Goal: Information Seeking & Learning: Learn about a topic

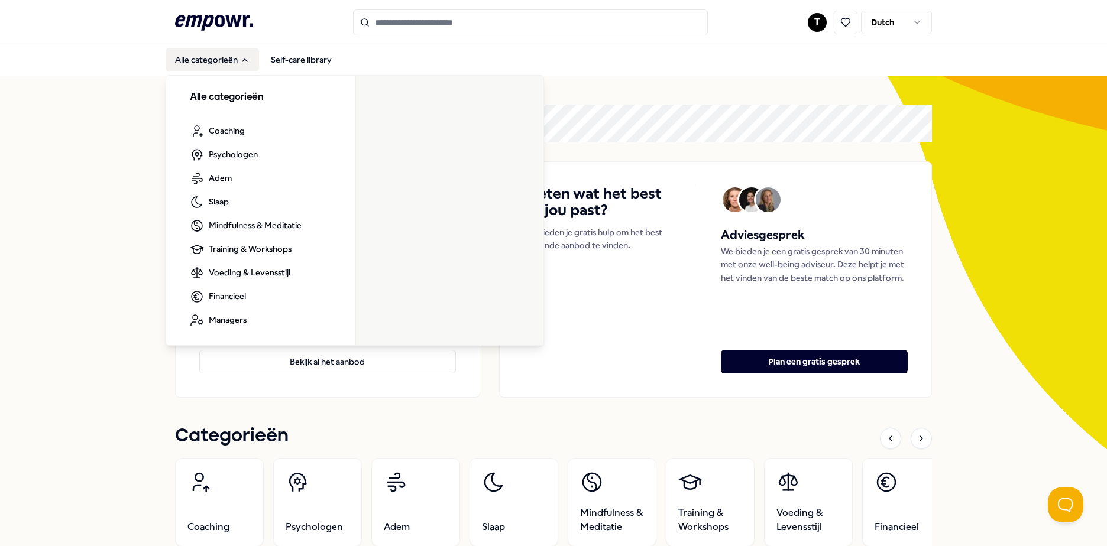
click at [229, 51] on button "Alle categorieën" at bounding box center [212, 60] width 93 height 24
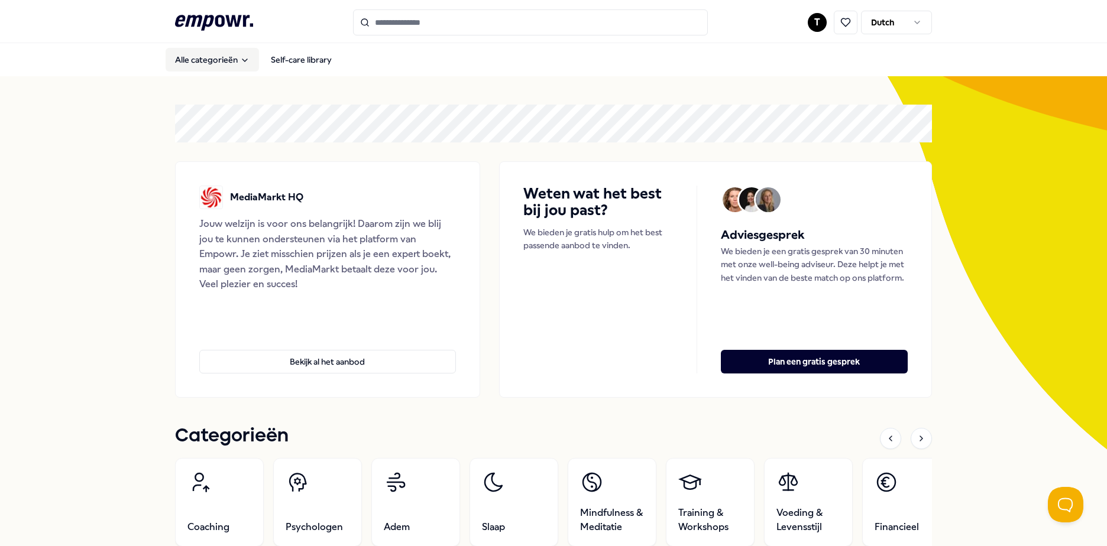
click at [230, 54] on button "Alle categorieën" at bounding box center [212, 60] width 93 height 24
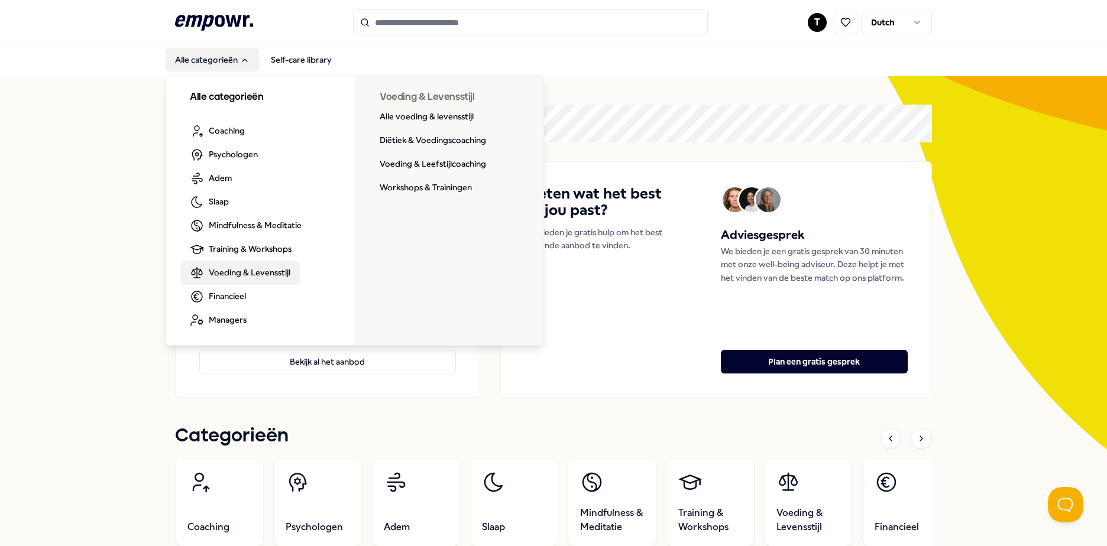
click at [248, 267] on span "Voeding & Levensstijl" at bounding box center [250, 272] width 82 height 13
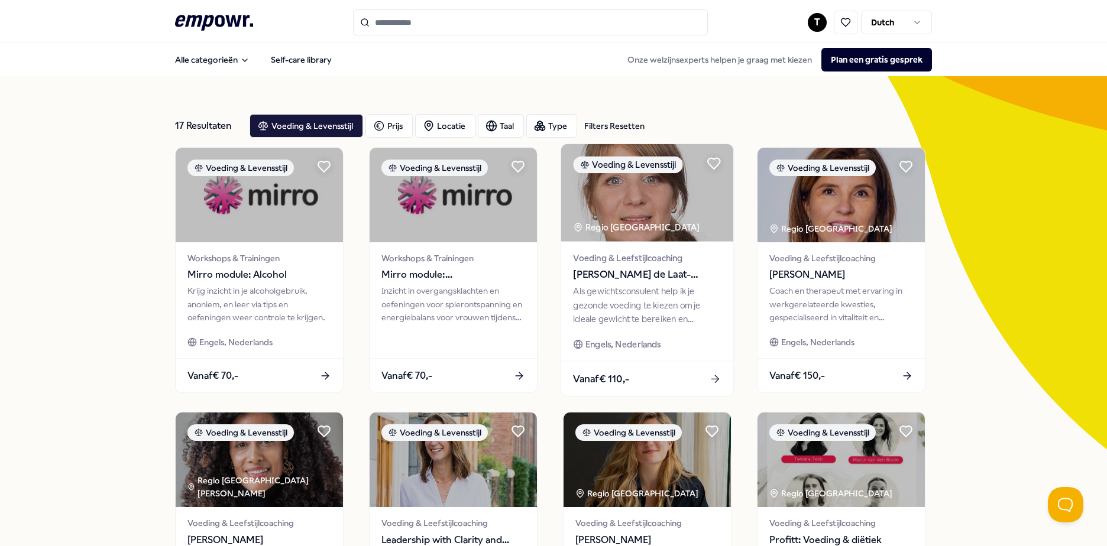
scroll to position [118, 0]
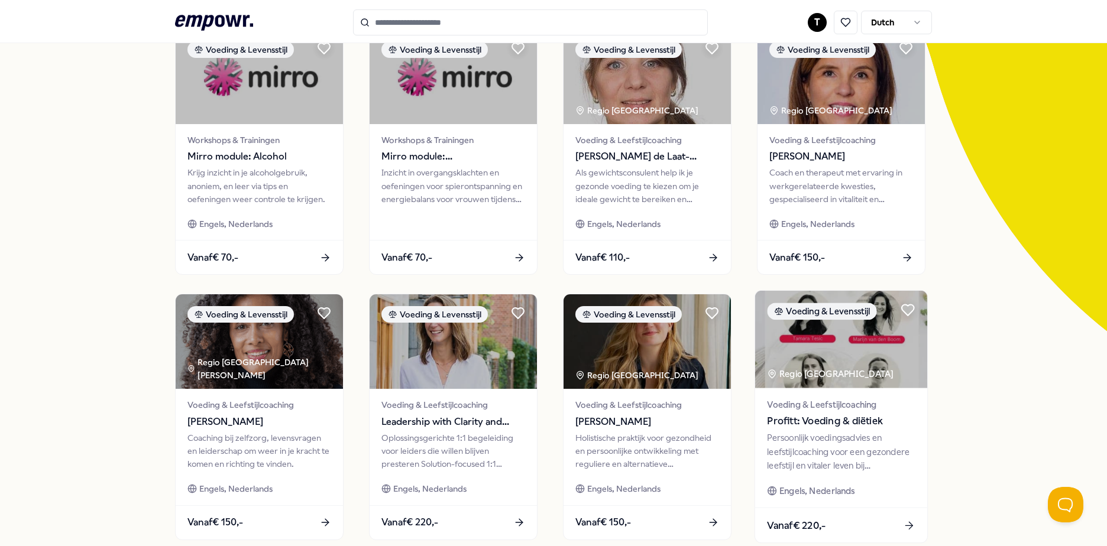
click at [802, 419] on span "Profitt: Voeding & diëtiek" at bounding box center [841, 421] width 148 height 15
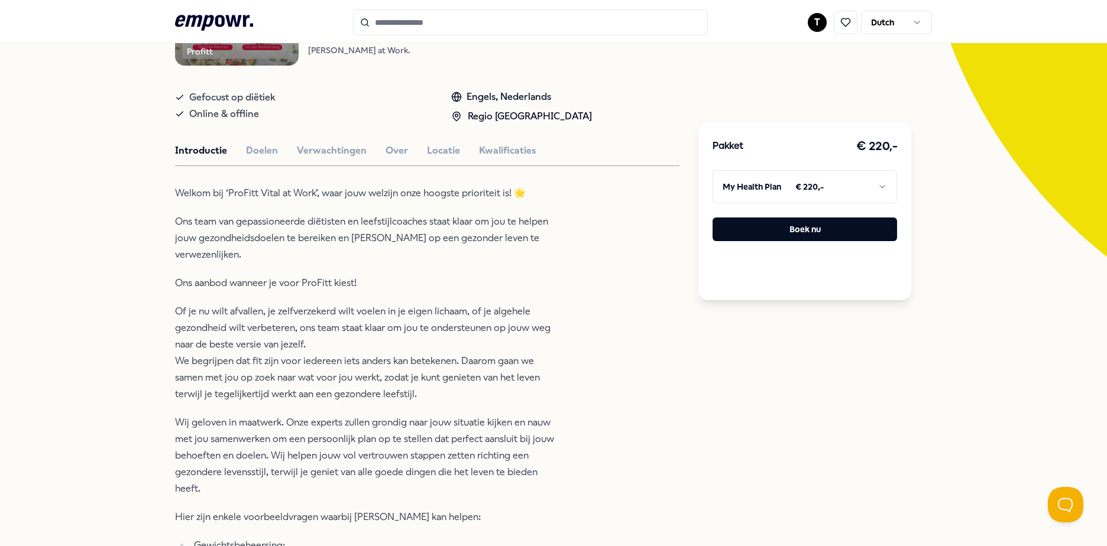
scroll to position [195, 0]
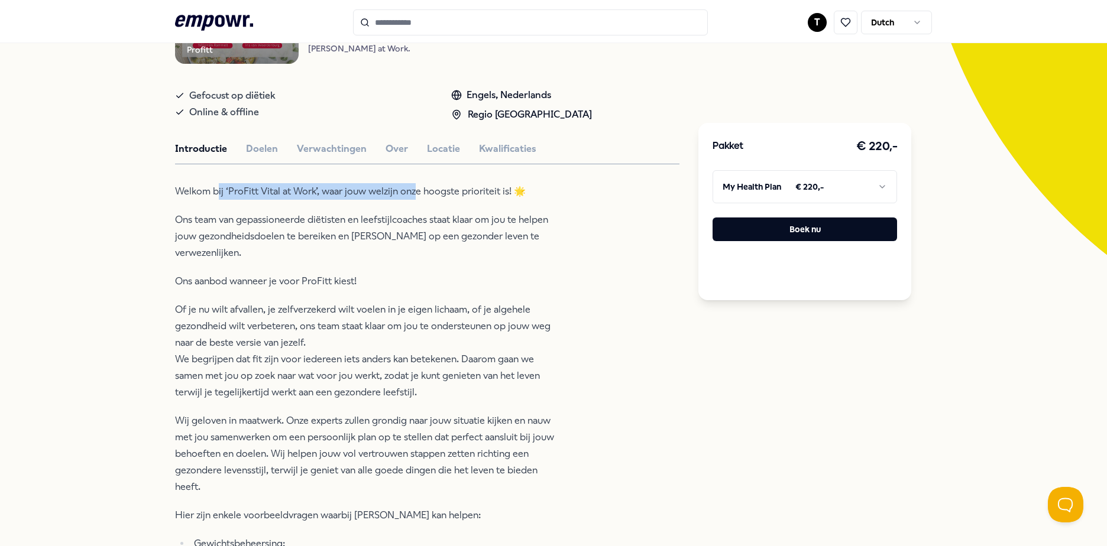
drag, startPoint x: 320, startPoint y: 200, endPoint x: 411, endPoint y: 200, distance: 91.6
click at [411, 200] on p "Welkom bij ‘ProFitt Vital at Work’, waar jouw welzijn onze hoogste prioriteit i…" at bounding box center [367, 191] width 384 height 17
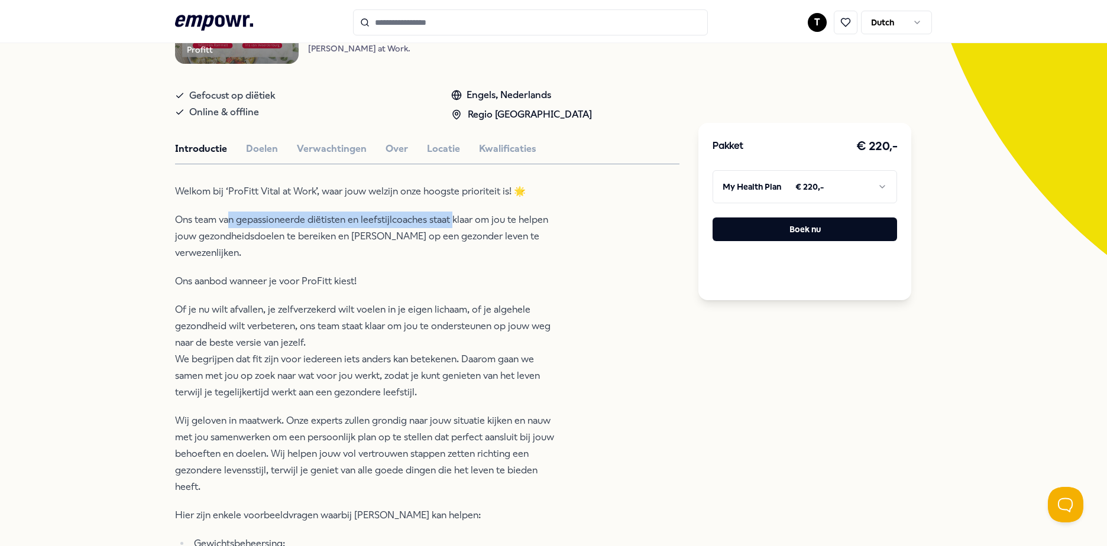
drag, startPoint x: 411, startPoint y: 200, endPoint x: 448, endPoint y: 223, distance: 42.8
click at [448, 223] on p "Ons team van gepassioneerde diëtisten en leefstijlcoaches staat klaar om jou te…" at bounding box center [367, 237] width 384 height 50
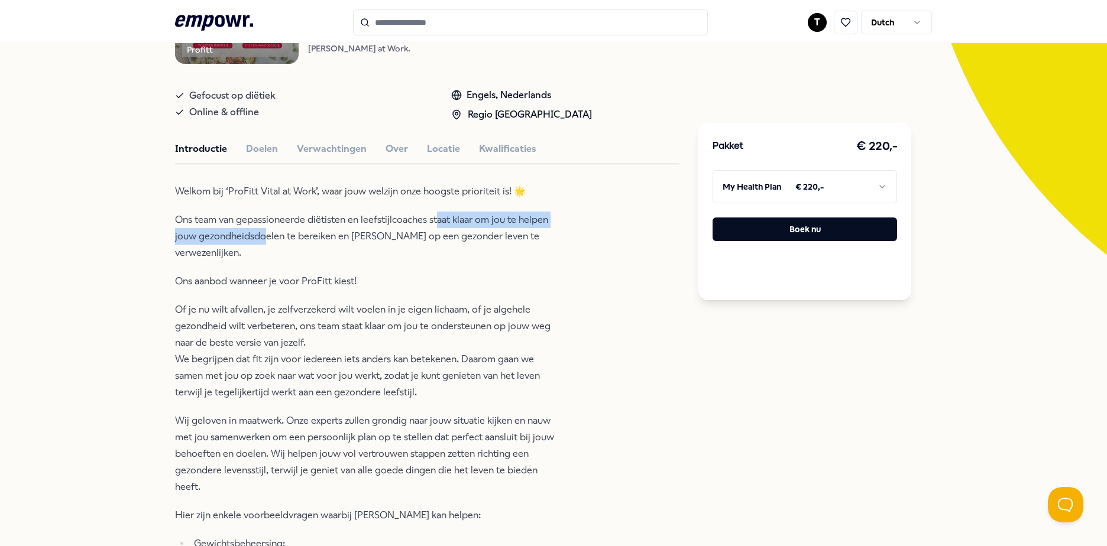
drag, startPoint x: 264, startPoint y: 240, endPoint x: 432, endPoint y: 232, distance: 167.5
click at [432, 232] on p "Ons team van gepassioneerde diëtisten en leefstijlcoaches staat klaar om jou te…" at bounding box center [367, 237] width 384 height 50
drag, startPoint x: 244, startPoint y: 299, endPoint x: 276, endPoint y: 301, distance: 32.0
drag, startPoint x: 276, startPoint y: 301, endPoint x: 257, endPoint y: 312, distance: 21.7
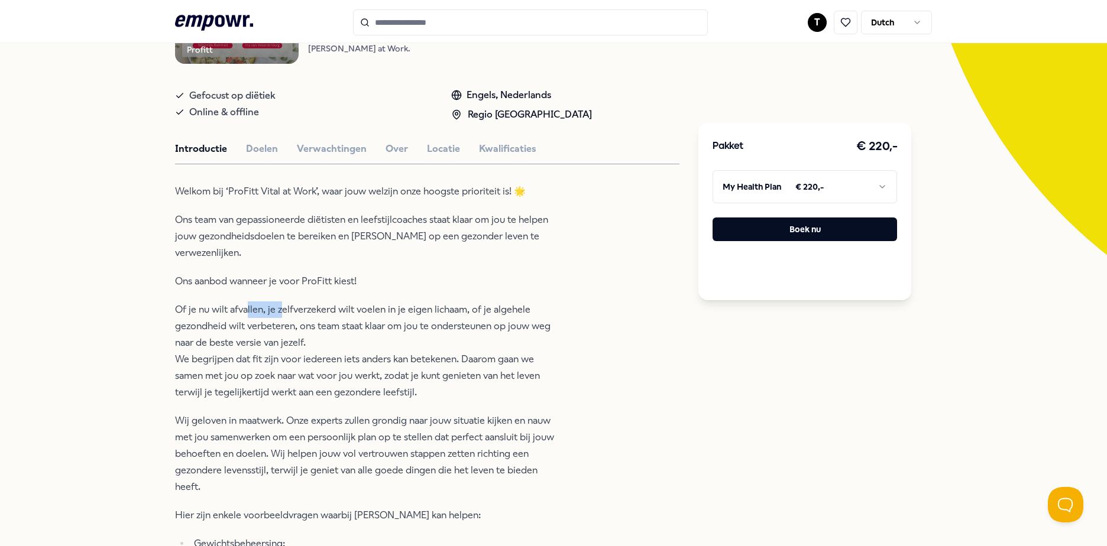
click at [257, 312] on p "Of je nu [PERSON_NAME] afvallen, je zelfverzekerd [PERSON_NAME] voelen in [PERS…" at bounding box center [367, 351] width 384 height 99
click at [301, 309] on p "Of je nu [PERSON_NAME] afvallen, je zelfverzekerd [PERSON_NAME] voelen in [PERS…" at bounding box center [367, 351] width 384 height 99
drag, startPoint x: 339, startPoint y: 317, endPoint x: 439, endPoint y: 318, distance: 99.9
click at [439, 318] on p "Of je nu [PERSON_NAME] afvallen, je zelfverzekerd [PERSON_NAME] voelen in [PERS…" at bounding box center [367, 351] width 384 height 99
drag, startPoint x: 274, startPoint y: 336, endPoint x: 382, endPoint y: 332, distance: 108.3
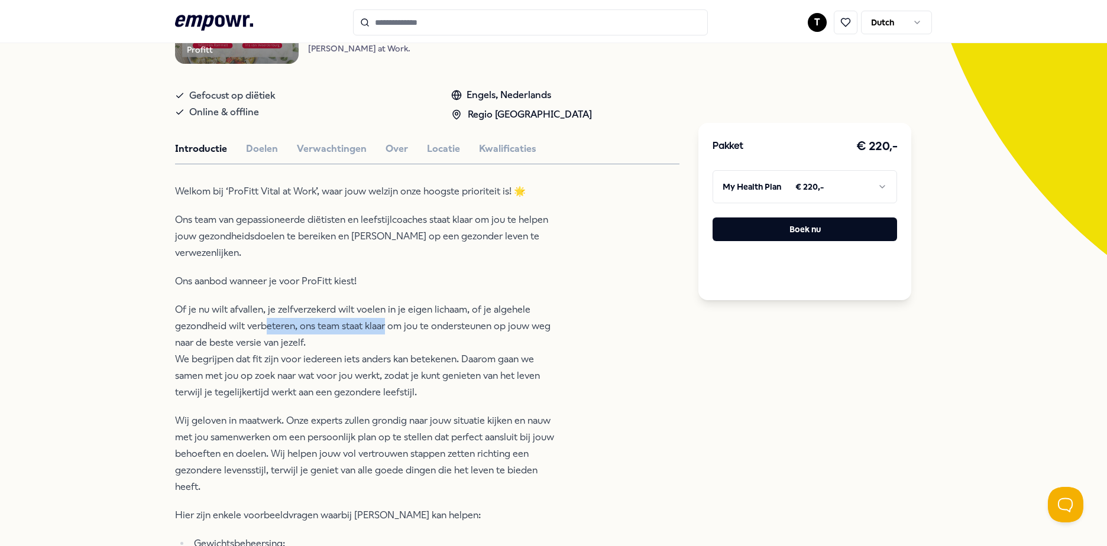
click at [382, 332] on p "Of je nu [PERSON_NAME] afvallen, je zelfverzekerd [PERSON_NAME] voelen in [PERS…" at bounding box center [367, 351] width 384 height 99
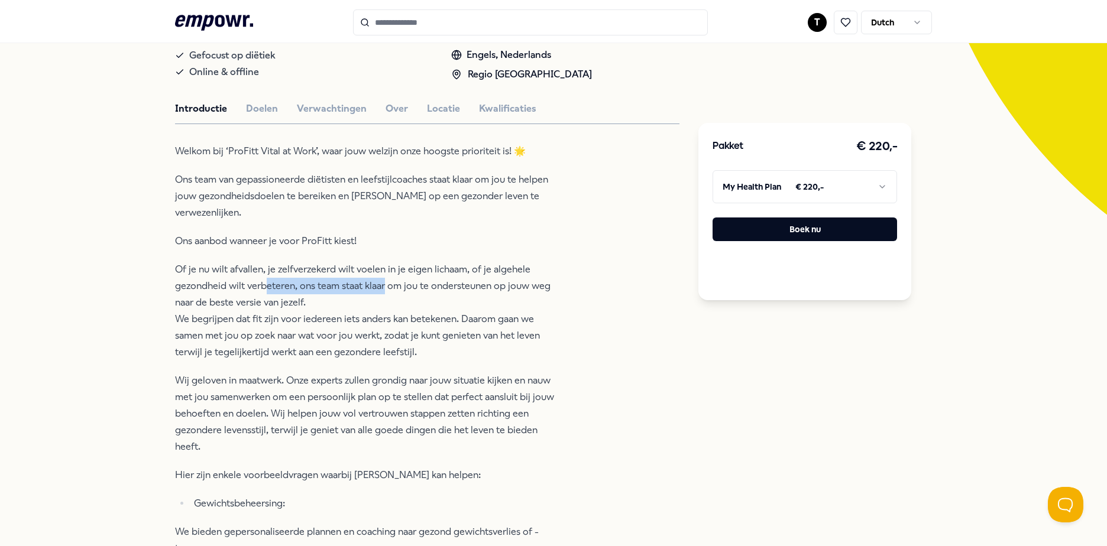
scroll to position [254, 0]
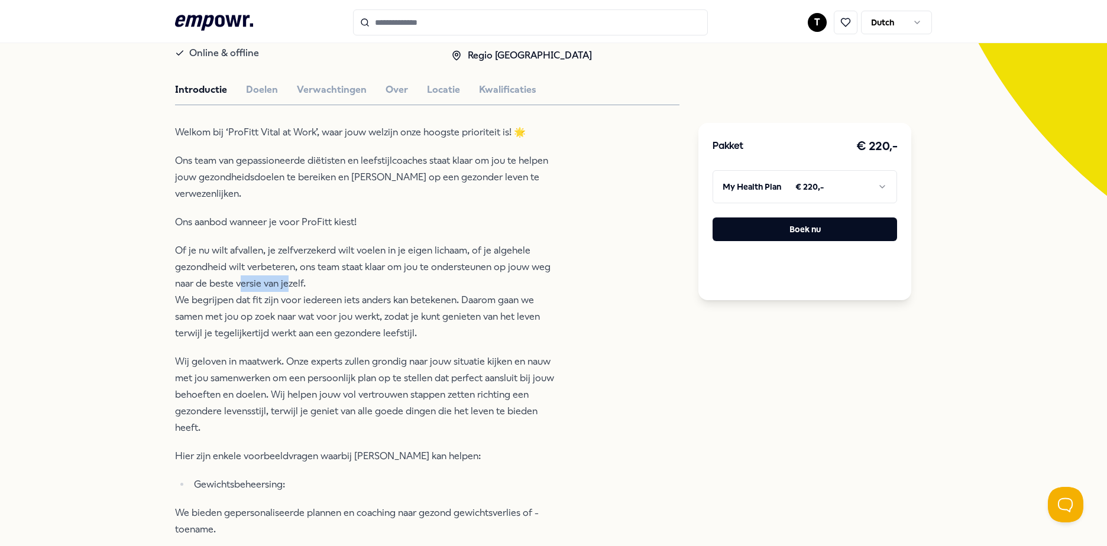
drag, startPoint x: 236, startPoint y: 290, endPoint x: 281, endPoint y: 290, distance: 45.5
click at [281, 290] on p "Of je nu [PERSON_NAME] afvallen, je zelfverzekerd [PERSON_NAME] voelen in [PERS…" at bounding box center [367, 291] width 384 height 99
drag, startPoint x: 281, startPoint y: 290, endPoint x: 414, endPoint y: 307, distance: 133.5
click at [414, 307] on p "Of je nu [PERSON_NAME] afvallen, je zelfverzekerd [PERSON_NAME] voelen in [PERS…" at bounding box center [367, 291] width 384 height 99
drag, startPoint x: 328, startPoint y: 319, endPoint x: 383, endPoint y: 320, distance: 55.0
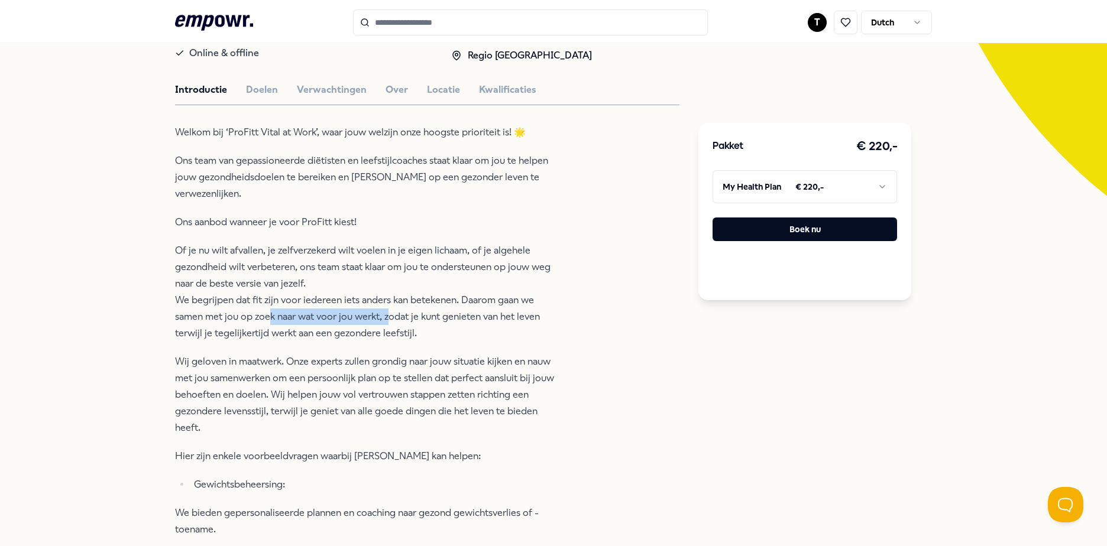
click at [383, 320] on p "Of je nu [PERSON_NAME] afvallen, je zelfverzekerd [PERSON_NAME] voelen in [PERS…" at bounding box center [367, 291] width 384 height 99
drag, startPoint x: 383, startPoint y: 320, endPoint x: 333, endPoint y: 330, distance: 50.2
click at [333, 330] on p "Of je nu [PERSON_NAME] afvallen, je zelfverzekerd [PERSON_NAME] voelen in [PERS…" at bounding box center [367, 291] width 384 height 99
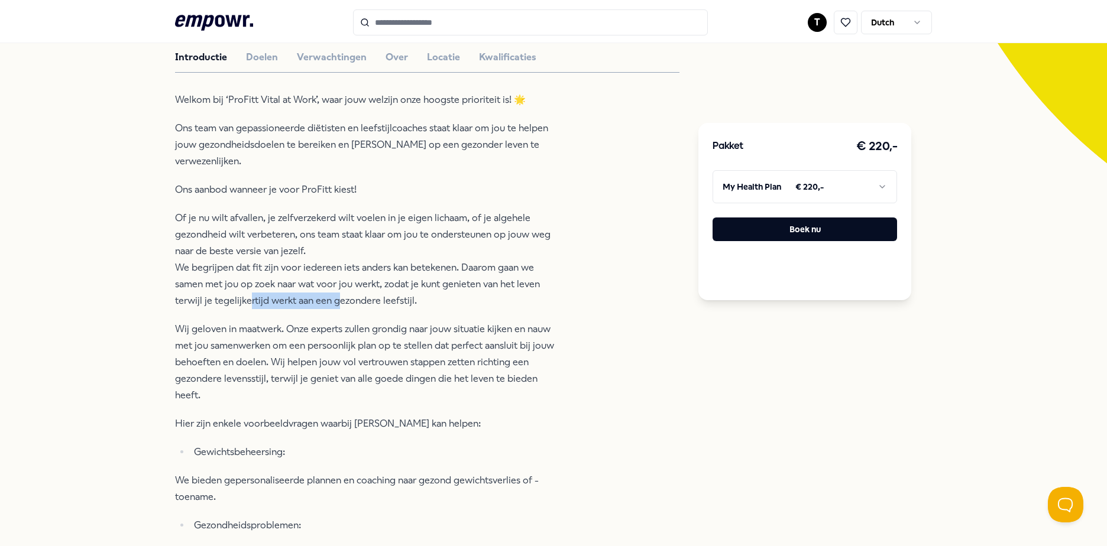
scroll to position [313, 0]
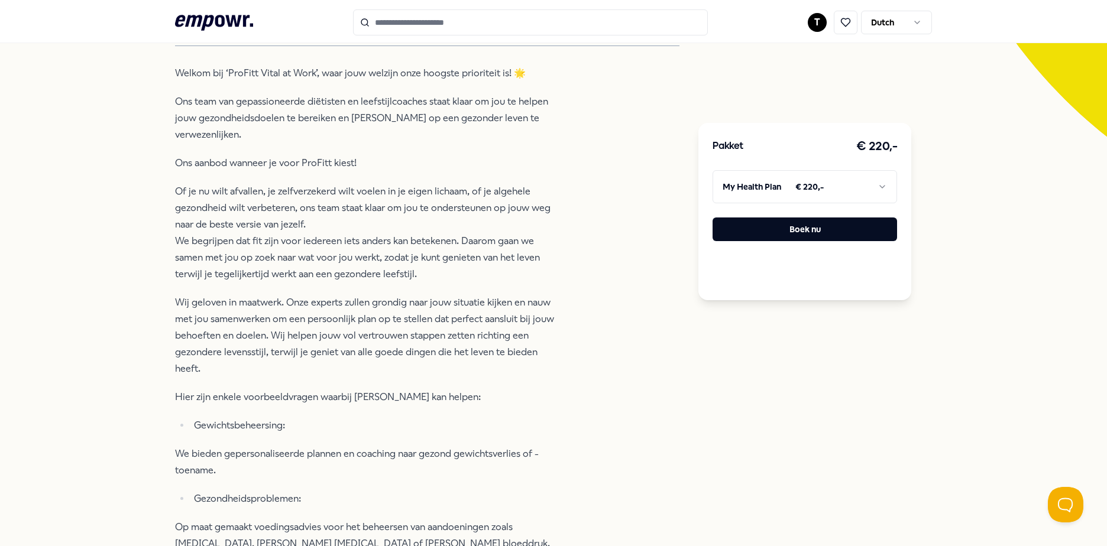
click at [216, 311] on p "Wij geloven in maatwerk. Onze experts zullen grondig naar jouw situatie kijken …" at bounding box center [367, 335] width 384 height 83
drag, startPoint x: 218, startPoint y: 303, endPoint x: 467, endPoint y: 299, distance: 249.5
click at [467, 299] on p "Wij geloven in maatwerk. Onze experts zullen grondig naar jouw situatie kijken …" at bounding box center [367, 335] width 384 height 83
drag, startPoint x: 244, startPoint y: 319, endPoint x: 466, endPoint y: 315, distance: 222.9
click at [466, 315] on p "Wij geloven in maatwerk. Onze experts zullen grondig naar jouw situatie kijken …" at bounding box center [367, 335] width 384 height 83
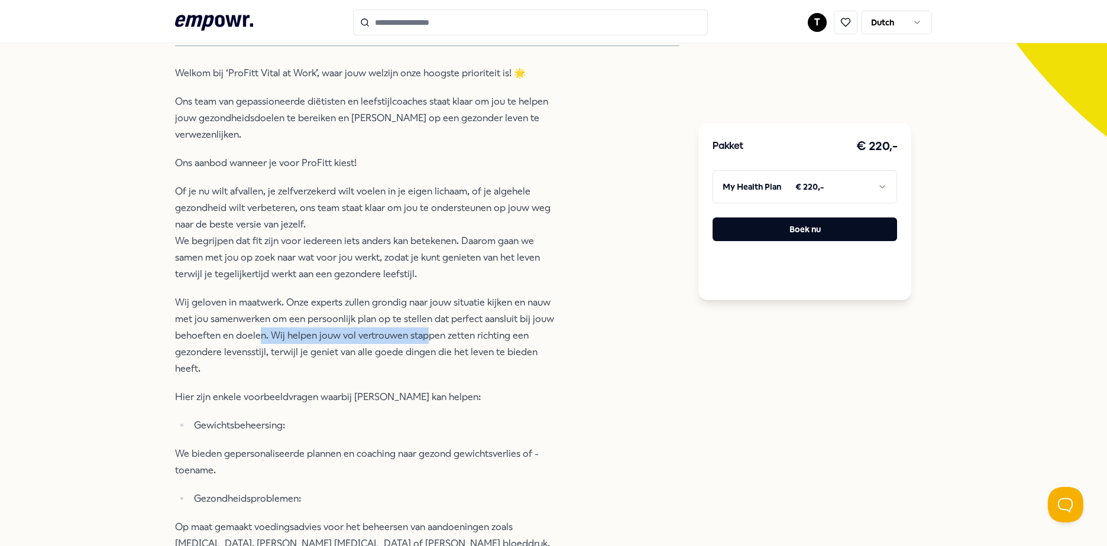
drag, startPoint x: 263, startPoint y: 346, endPoint x: 424, endPoint y: 336, distance: 161.2
click at [424, 336] on p "Wij geloven in maatwerk. Onze experts zullen grondig naar jouw situatie kijken …" at bounding box center [367, 335] width 384 height 83
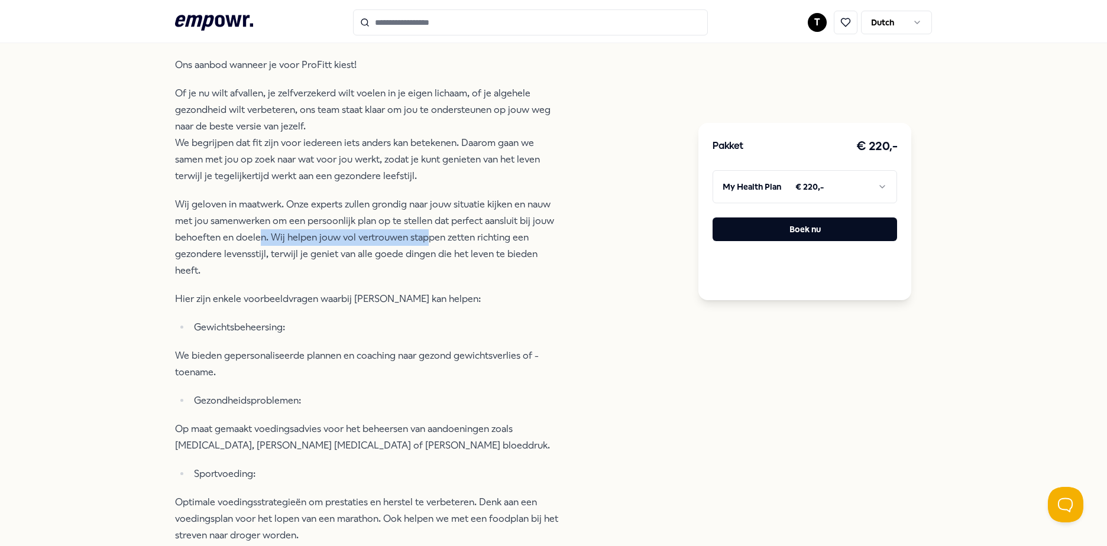
scroll to position [431, 0]
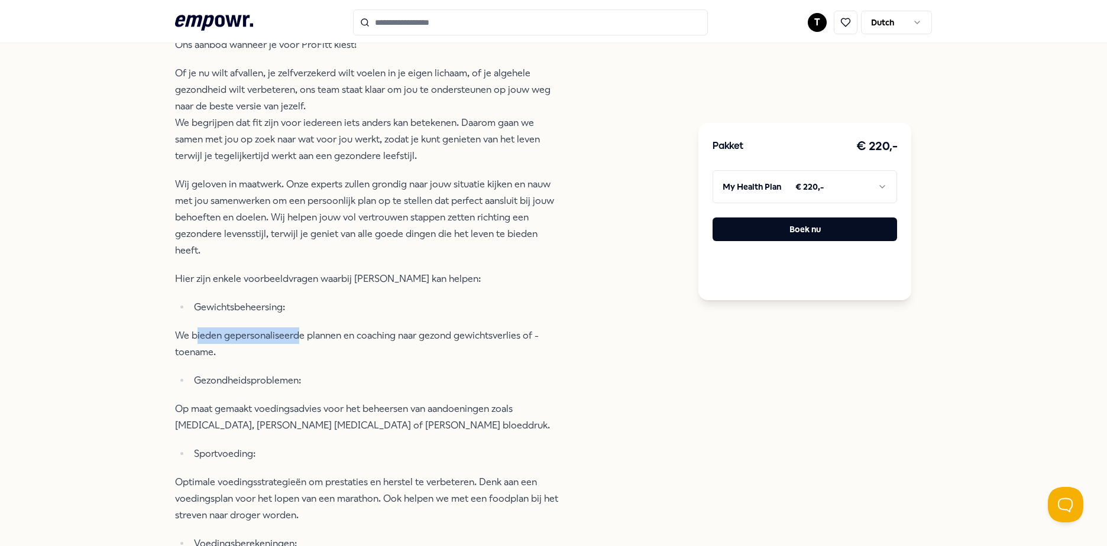
drag, startPoint x: 197, startPoint y: 338, endPoint x: 294, endPoint y: 345, distance: 97.2
click at [294, 345] on p "We bieden gepersonaliseerde plannen en coaching naar gezond gewichtsverlies of …" at bounding box center [367, 344] width 384 height 33
click at [296, 350] on p "We bieden gepersonaliseerde plannen en coaching naar gezond gewichtsverlies of …" at bounding box center [367, 344] width 384 height 33
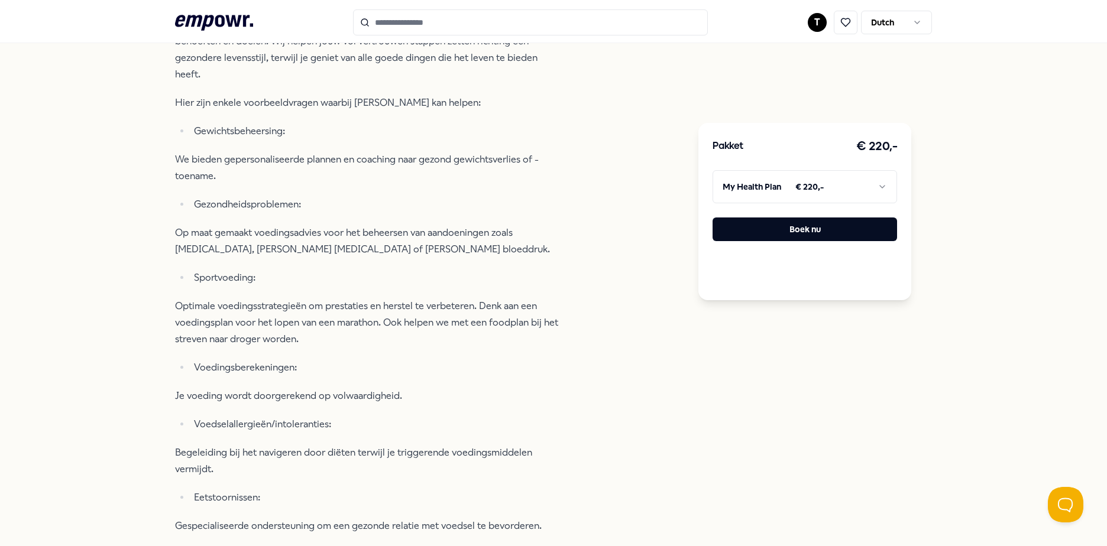
scroll to position [608, 0]
click at [238, 277] on p "Sportvoeding:" at bounding box center [376, 276] width 365 height 17
drag, startPoint x: 238, startPoint y: 277, endPoint x: 251, endPoint y: 307, distance: 32.8
click at [248, 307] on p "Optimale voedingsstrategieën om prestaties en herstel te verbeteren. Denk aan e…" at bounding box center [367, 322] width 384 height 50
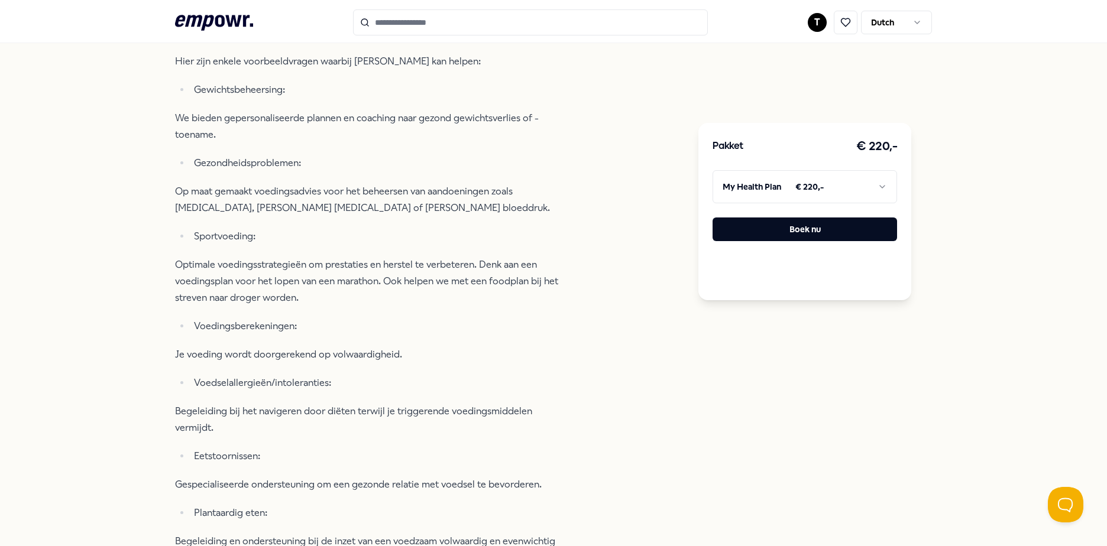
scroll to position [667, 0]
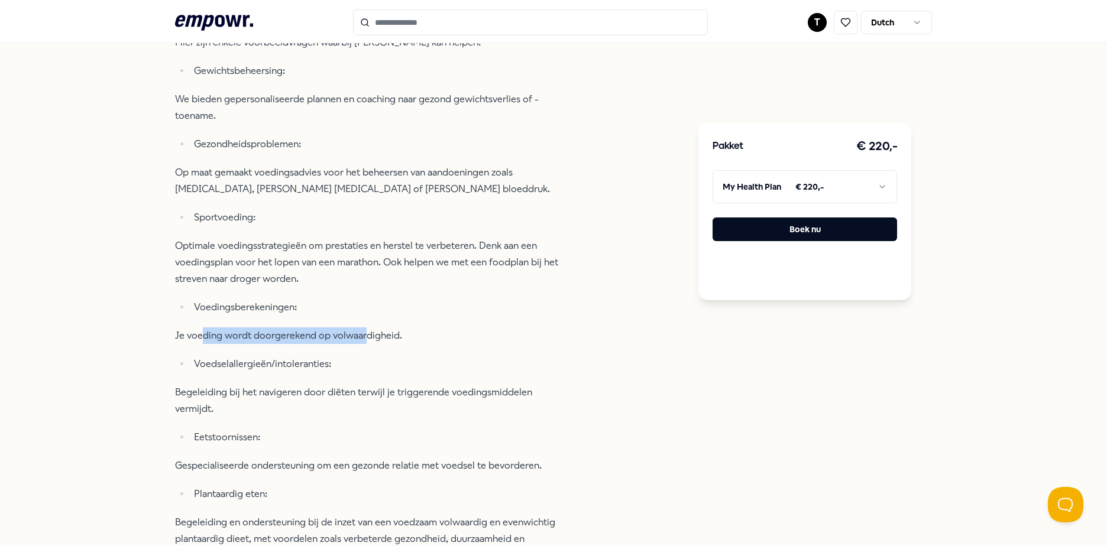
drag, startPoint x: 197, startPoint y: 336, endPoint x: 361, endPoint y: 332, distance: 163.2
click at [361, 332] on p "Je voeding wordt doorgerekend op volwaardigheid." at bounding box center [367, 336] width 384 height 17
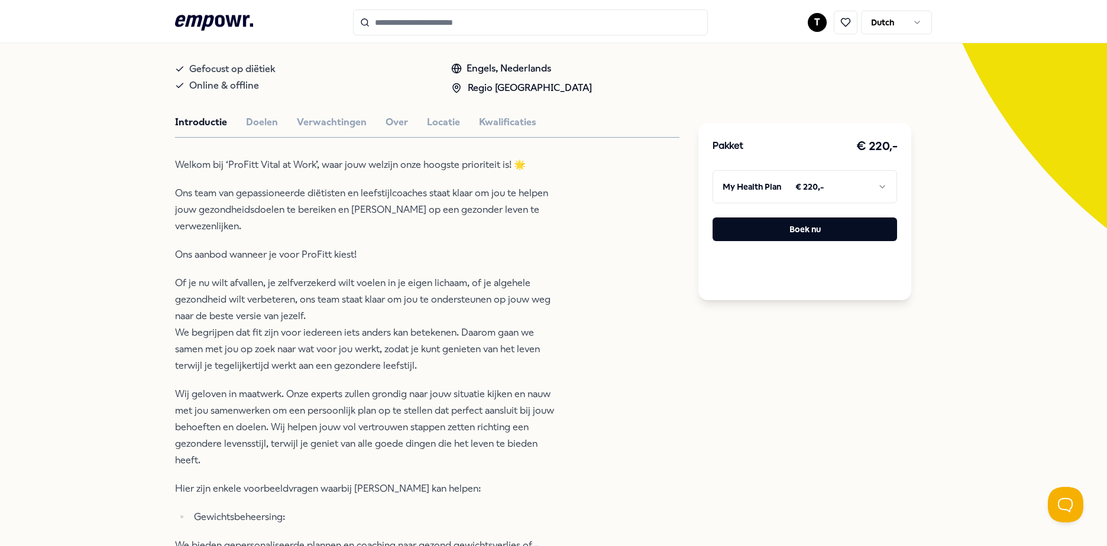
scroll to position [0, 0]
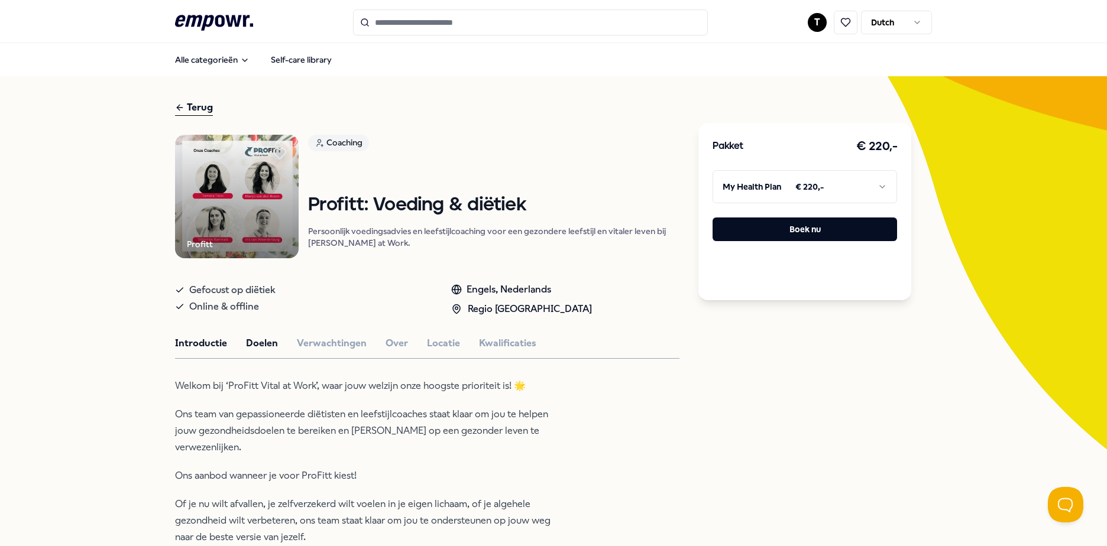
click at [253, 351] on button "Doelen" at bounding box center [262, 343] width 32 height 15
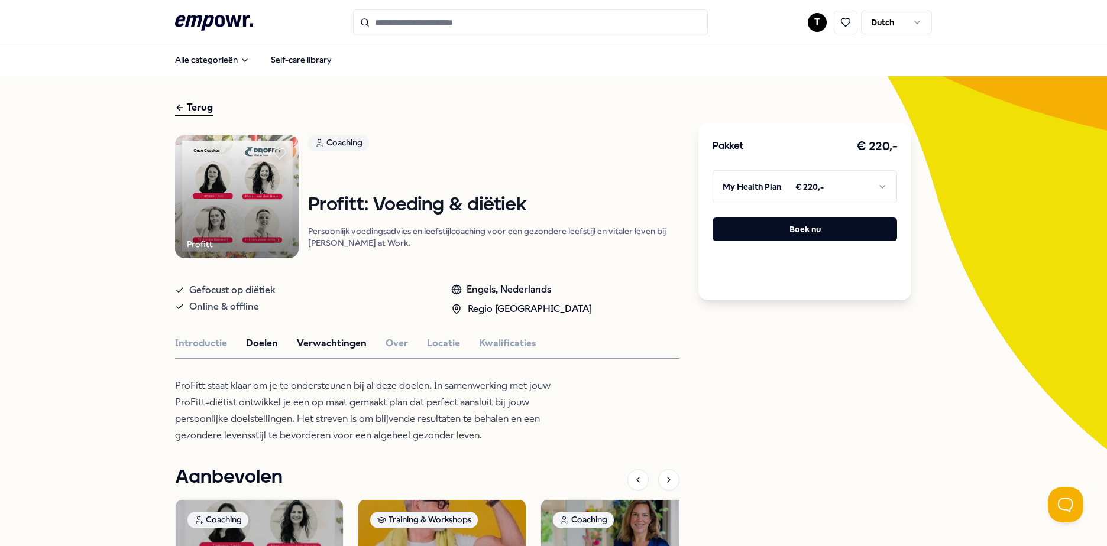
click at [313, 346] on button "Verwachtingen" at bounding box center [332, 343] width 70 height 15
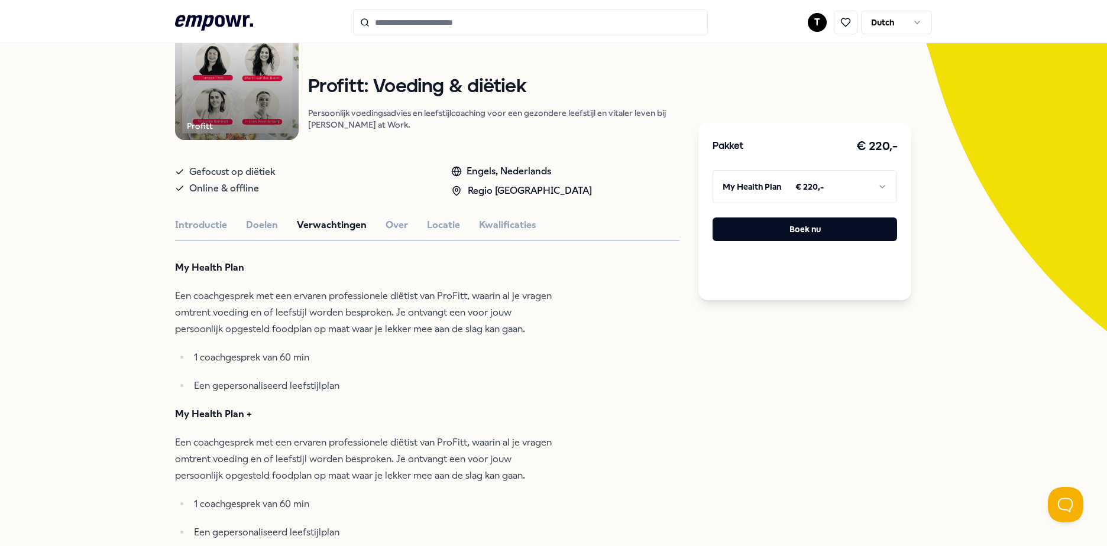
scroll to position [177, 0]
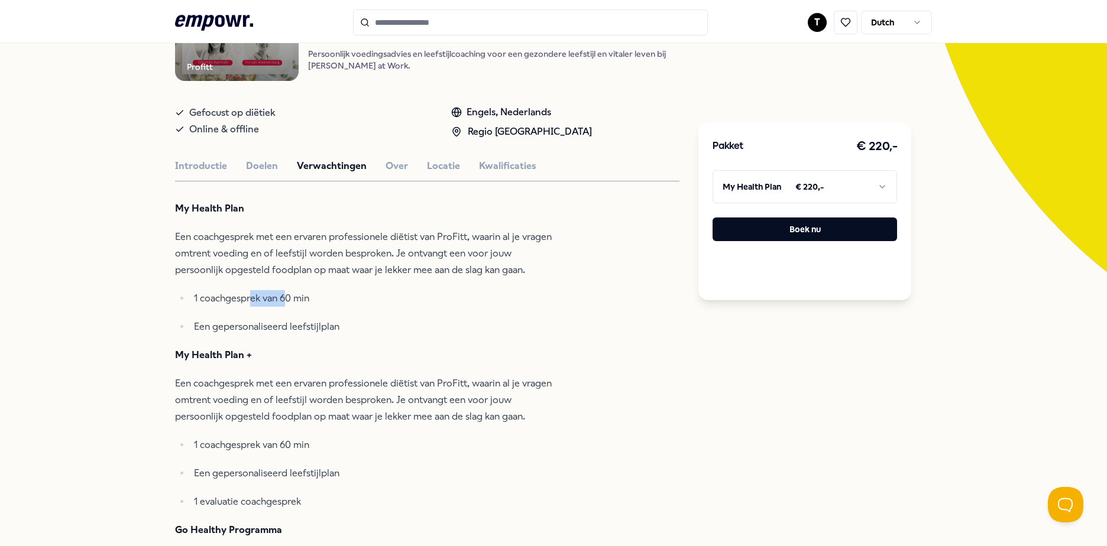
drag, startPoint x: 248, startPoint y: 310, endPoint x: 284, endPoint y: 310, distance: 36.7
click at [284, 307] on p "1 coachgesprek van 60 min" at bounding box center [376, 298] width 365 height 17
drag, startPoint x: 284, startPoint y: 310, endPoint x: 293, endPoint y: 313, distance: 9.3
click at [293, 313] on ul "1 coachgesprek van 60 min Een gepersonaliseerd leefstijlplan" at bounding box center [367, 312] width 384 height 45
click at [390, 167] on button "Over" at bounding box center [396, 165] width 22 height 15
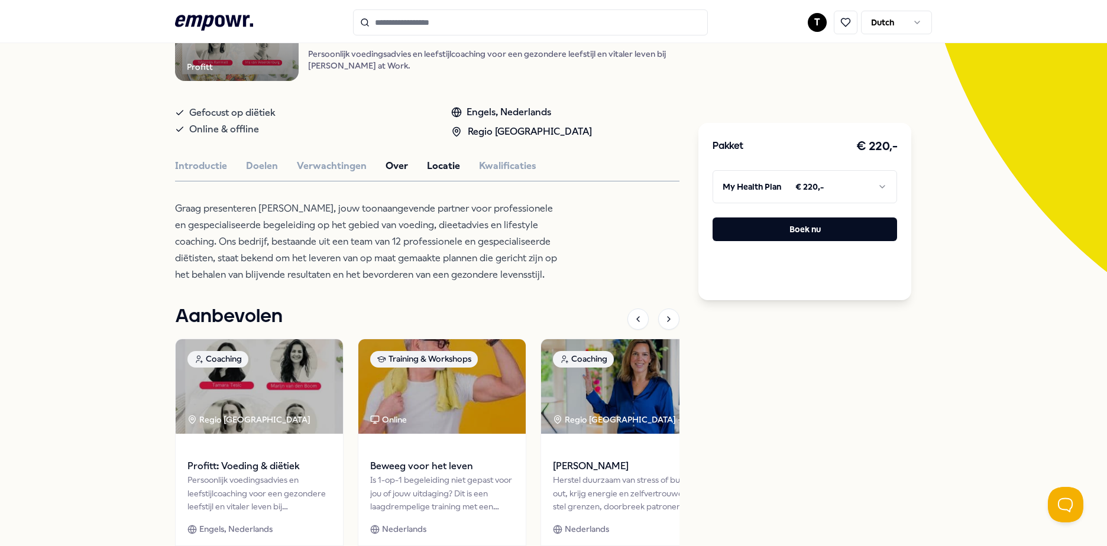
click at [433, 172] on button "Locatie" at bounding box center [443, 165] width 33 height 15
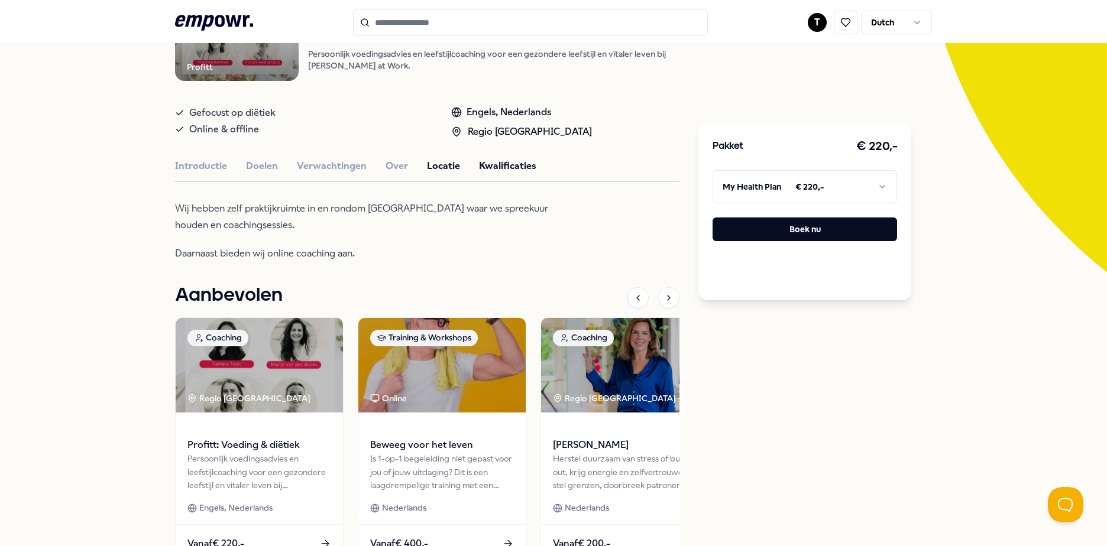
click at [479, 172] on button "Kwalificaties" at bounding box center [507, 165] width 57 height 15
